Goal: Information Seeking & Learning: Learn about a topic

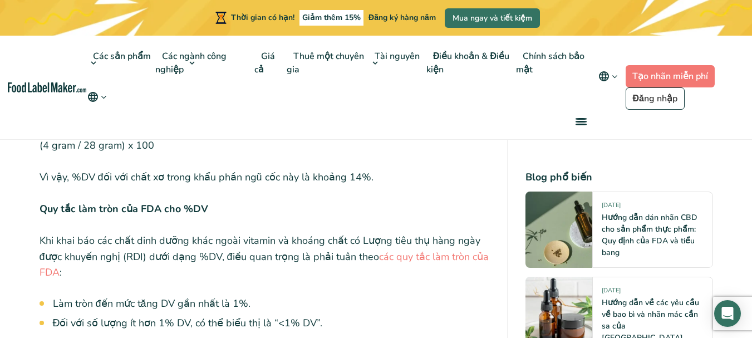
scroll to position [3839, 0]
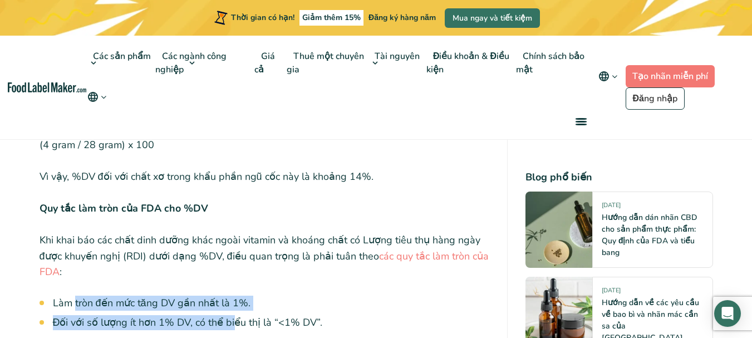
drag, startPoint x: 76, startPoint y: 264, endPoint x: 238, endPoint y: 284, distance: 163.6
click at [238, 295] on ul "Làm tròn đến mức tăng DV gần nhất là 1%. Đối với số lượng ít hơn 1% DV, có thể …" at bounding box center [271, 312] width 436 height 34
click at [239, 315] on font "Đối với số lượng ít hơn 1% DV, có thể biểu thị là “<1% DV”." at bounding box center [188, 321] width 270 height 13
drag, startPoint x: 77, startPoint y: 262, endPoint x: 249, endPoint y: 295, distance: 175.6
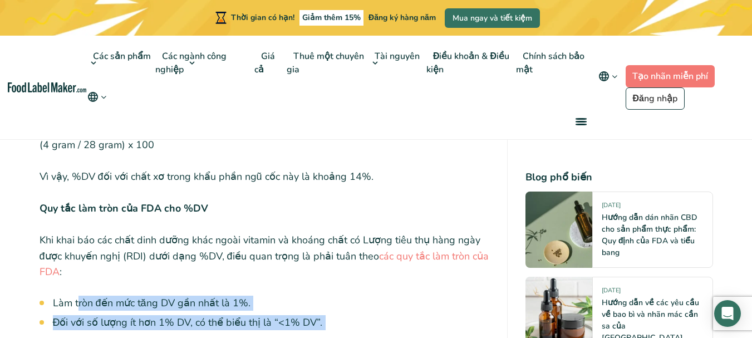
drag, startPoint x: 189, startPoint y: 271, endPoint x: 102, endPoint y: 259, distance: 87.2
click at [103, 295] on ul "Làm tròn đến mức tăng DV gần nhất là 1%. Đối với số lượng ít hơn 1% DV, có thể …" at bounding box center [271, 312] width 436 height 34
click at [101, 296] on font "Làm tròn đến mức tăng DV gần nhất là 1%." at bounding box center [151, 302] width 197 height 13
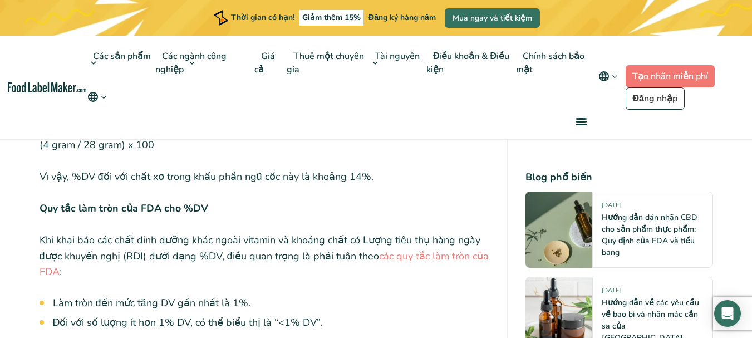
drag, startPoint x: 89, startPoint y: 197, endPoint x: 213, endPoint y: 226, distance: 127.0
click at [210, 232] on p "Khi khai báo các chất dinh dưỡng khác ngoài vitamin và khoáng chất có Lượng tiê…" at bounding box center [264, 256] width 450 height 48
click at [221, 232] on p "Khi khai báo các chất dinh dưỡng khác ngoài vitamin và khoáng chất có Lượng tiê…" at bounding box center [264, 256] width 450 height 48
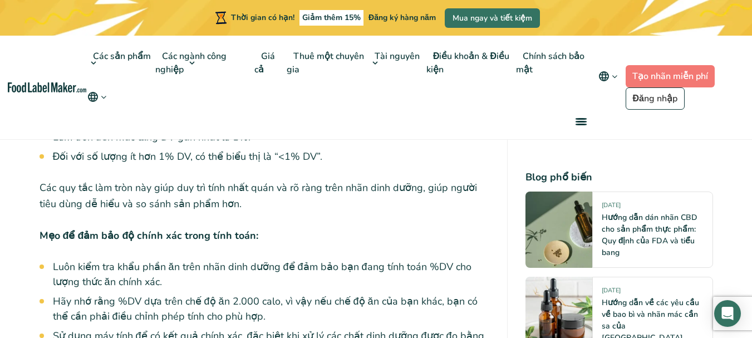
scroll to position [4006, 0]
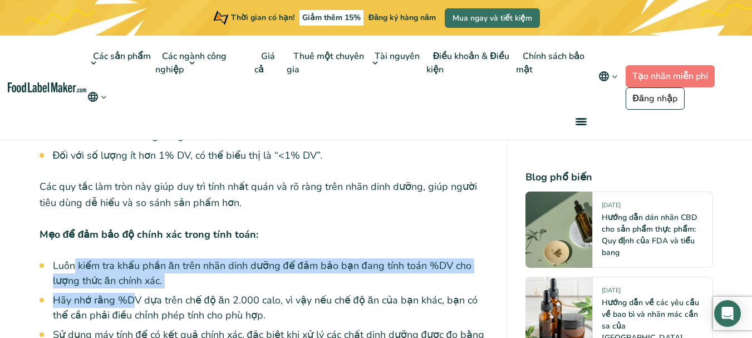
drag, startPoint x: 75, startPoint y: 216, endPoint x: 137, endPoint y: 253, distance: 72.1
click at [134, 258] on ul "Luôn kiểm tra khẩu phần ăn trên nhãn dinh dưỡng để đảm bảo bạn đang tính toán %…" at bounding box center [271, 325] width 436 height 134
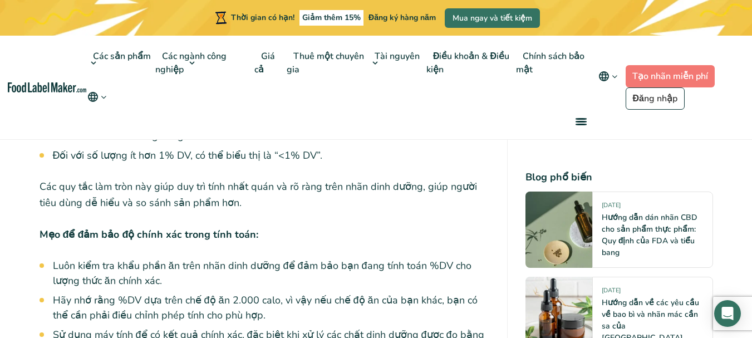
click at [137, 293] on font "Hãy nhớ rằng %DV dựa trên chế độ ăn 2.000 calo, vì vậy nếu chế độ ăn của bạn kh…" at bounding box center [265, 307] width 424 height 28
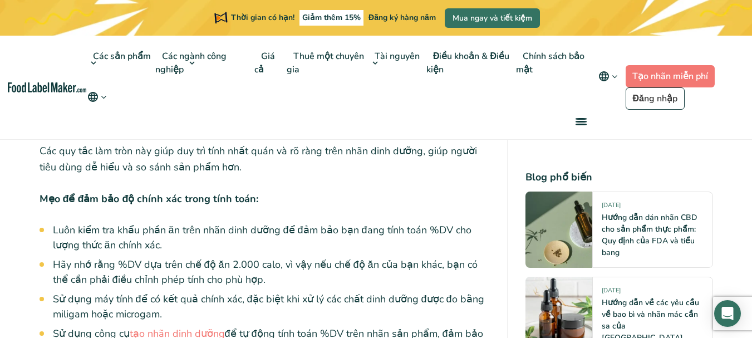
scroll to position [4061, 0]
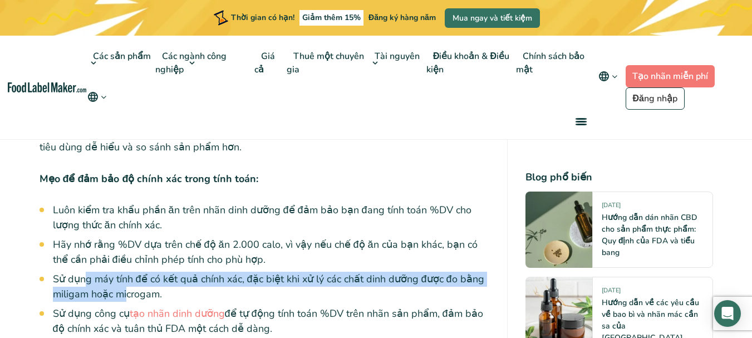
drag, startPoint x: 90, startPoint y: 230, endPoint x: 133, endPoint y: 255, distance: 49.6
click at [132, 272] on font "Sử dụng máy tính để có kết quả chính xác, đặc biệt khi xử lý các chất dinh dưỡn…" at bounding box center [268, 286] width 431 height 28
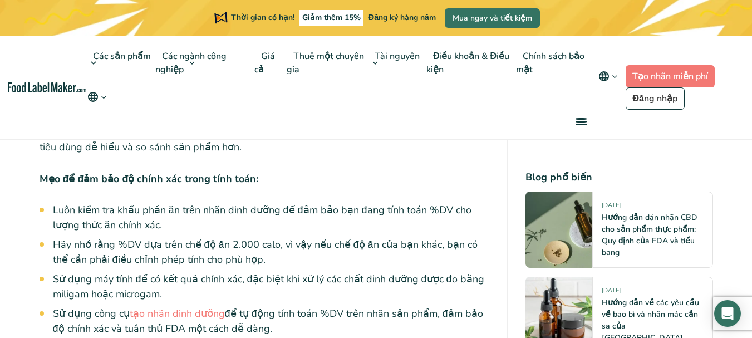
click at [134, 272] on font "Sử dụng máy tính để có kết quả chính xác, đặc biệt khi xử lý các chất dinh dưỡn…" at bounding box center [268, 286] width 431 height 28
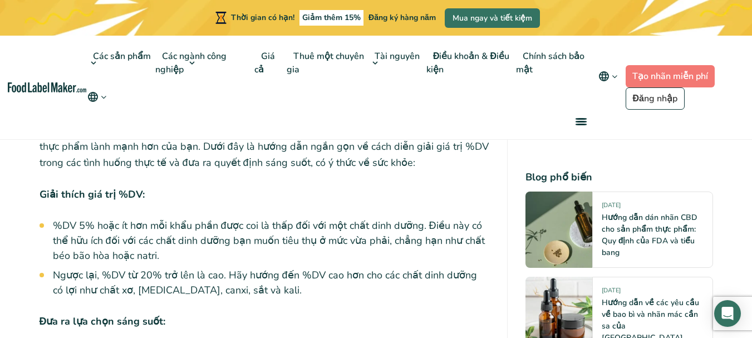
scroll to position [5720, 0]
